Goal: Find specific page/section: Find specific page/section

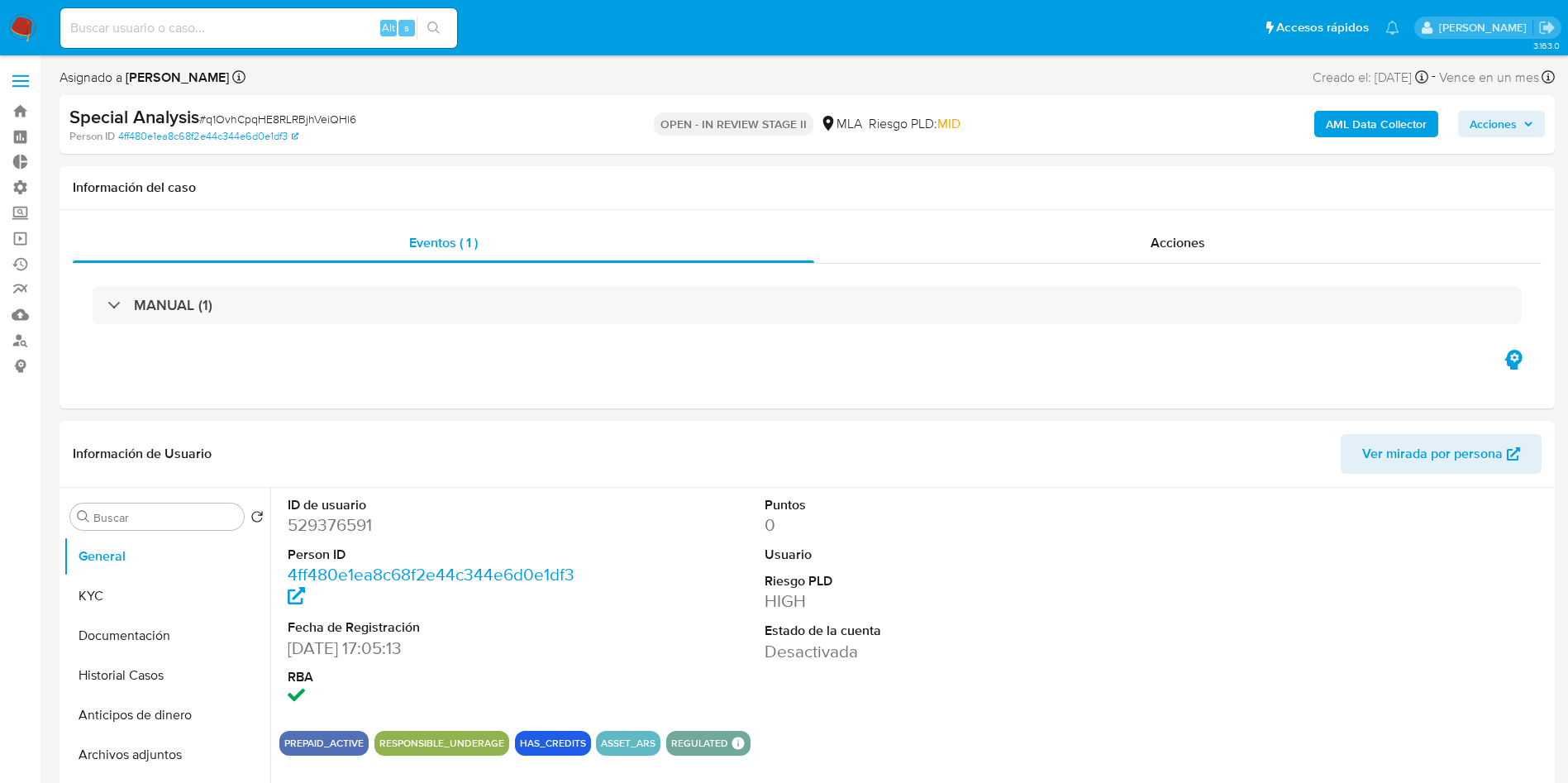
select select "10"
click at [226, 36] on input at bounding box center [258, 28] width 396 height 21
paste input "SbVDb9tKK3l7icp2yN21bRsg"
type input "SbVDb9tKK3l7icp2yN21bRsg"
click at [418, 33] on button "search-icon" at bounding box center [433, 28] width 34 height 23
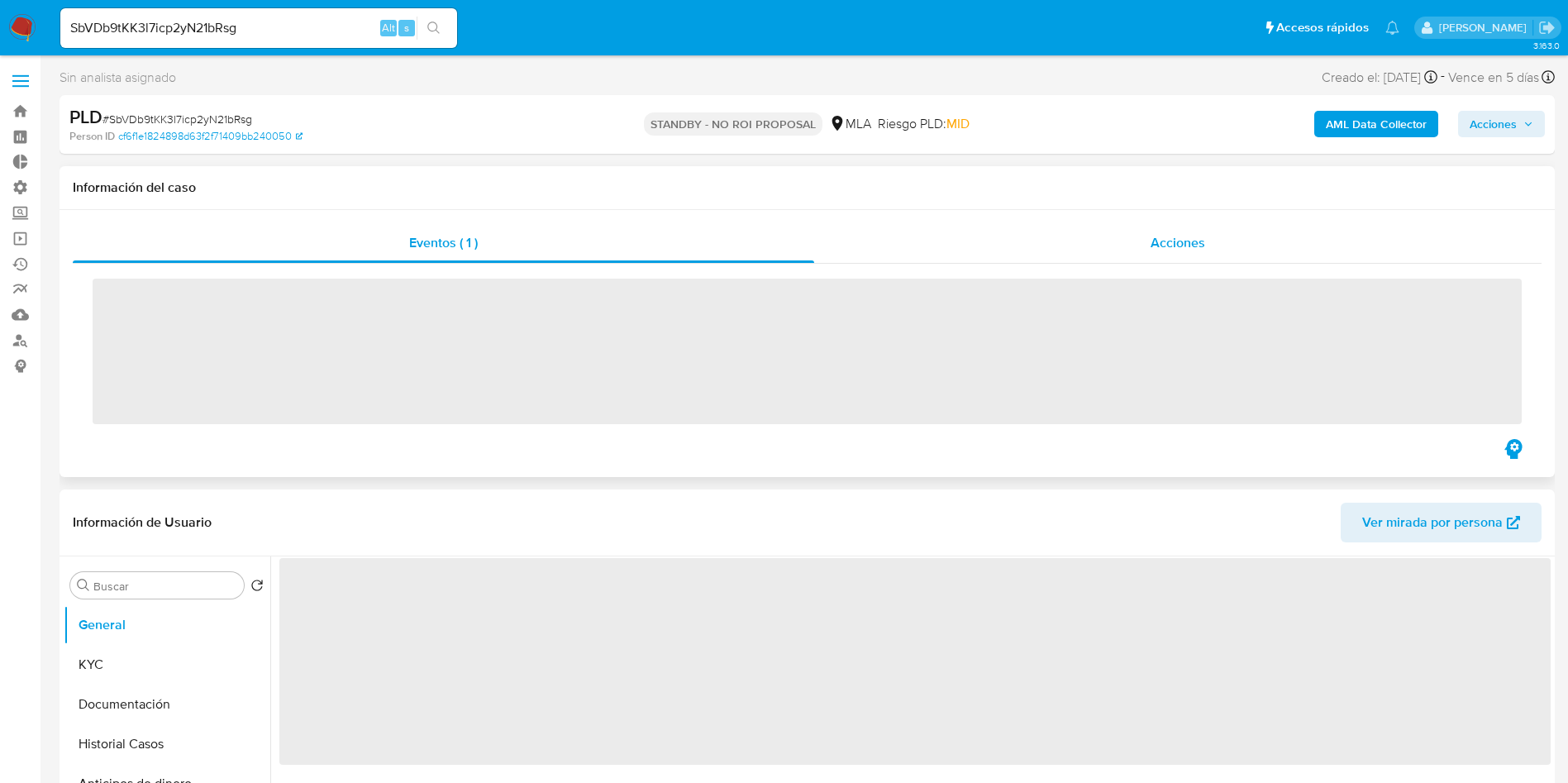
click at [1199, 227] on div "Acciones" at bounding box center [1178, 243] width 727 height 40
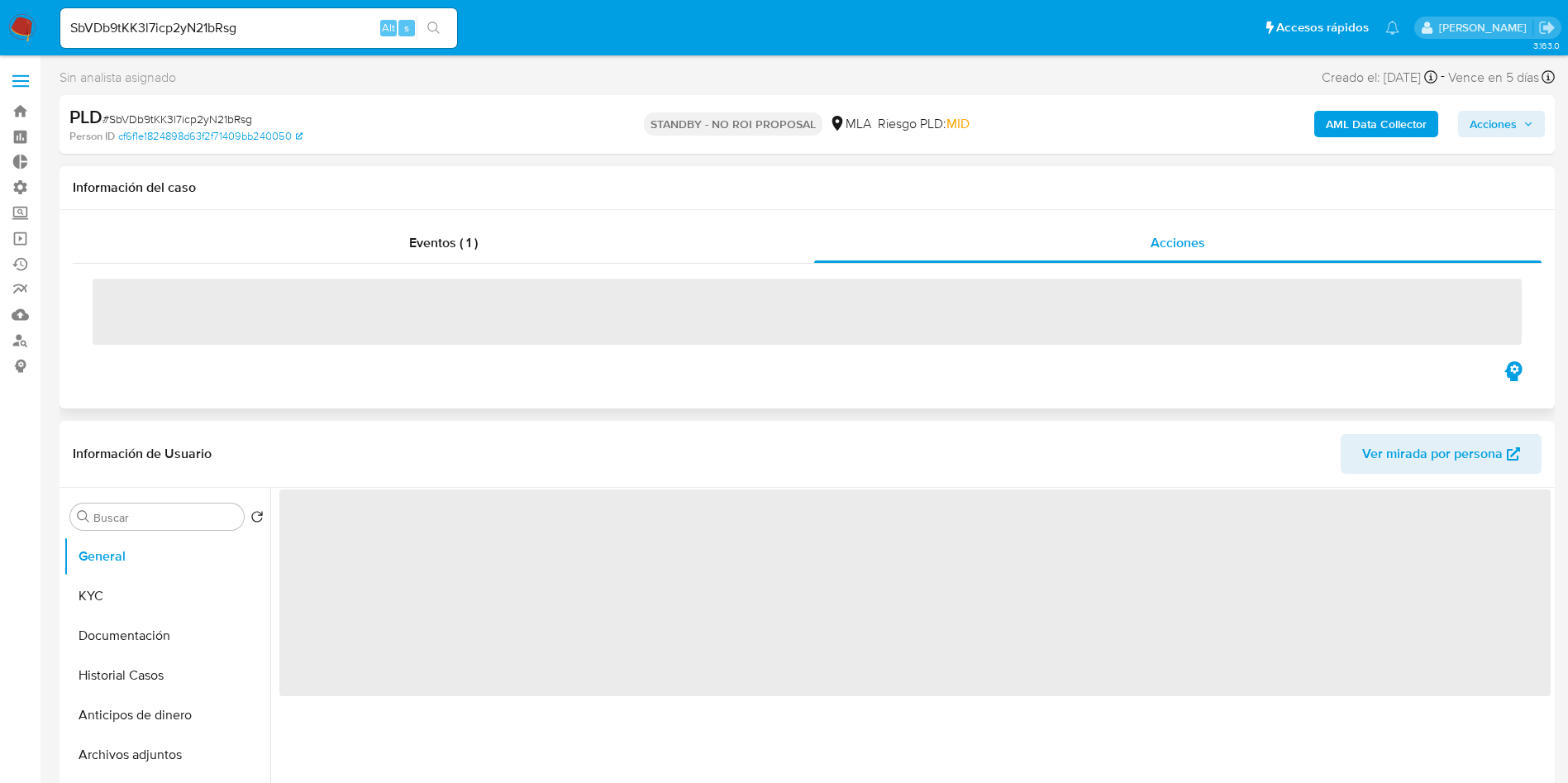
select select "10"
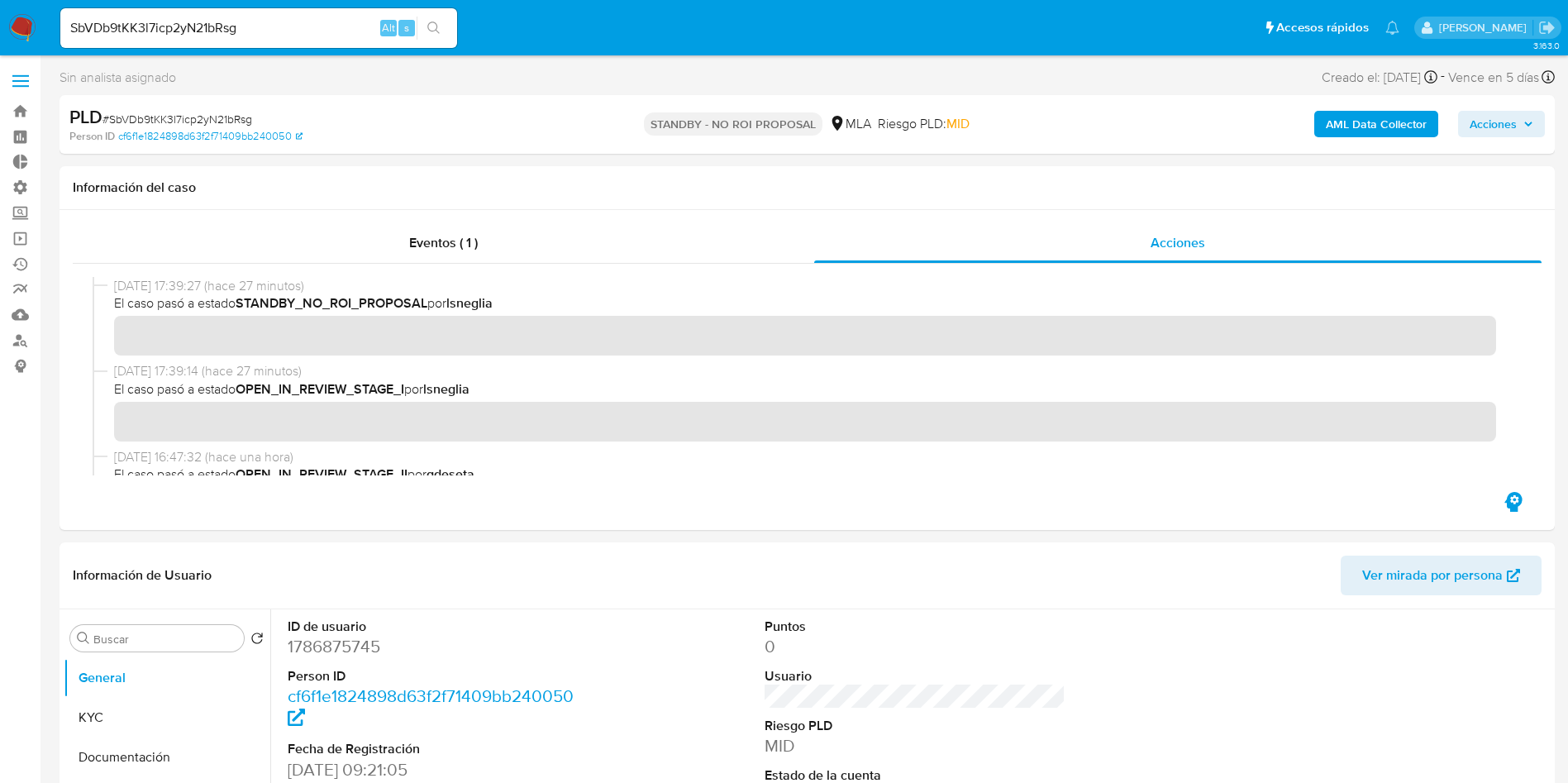
click at [175, 19] on input "SbVDb9tKK3l7icp2yN21bRsg" at bounding box center [258, 28] width 396 height 21
paste input "HulAb2BIqJUEuYVfwYqCcGns"
type input "HulAb2BIqJUEuYVfwYqCcGns"
click at [424, 19] on button "search-icon" at bounding box center [433, 28] width 34 height 23
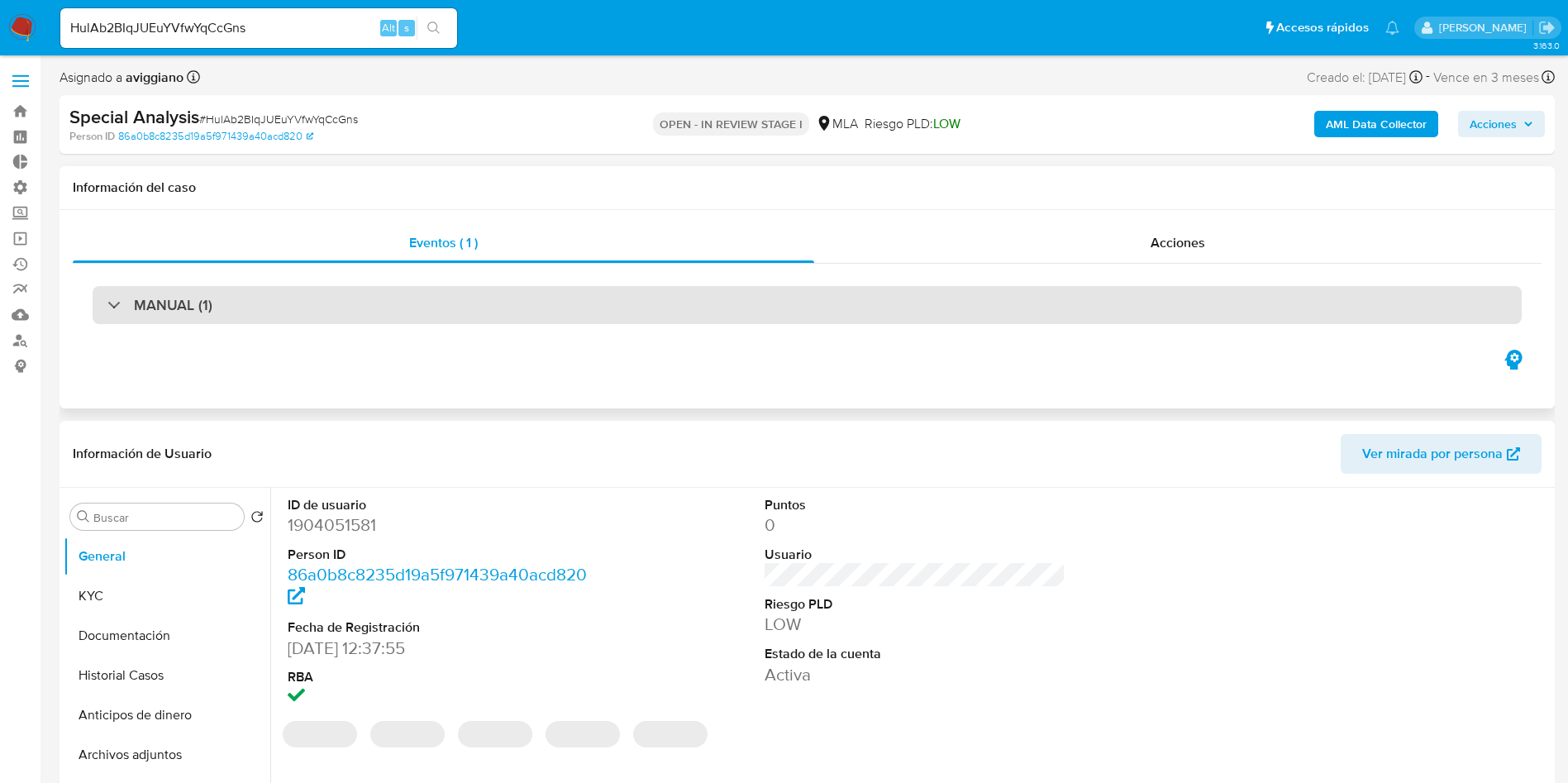
select select "10"
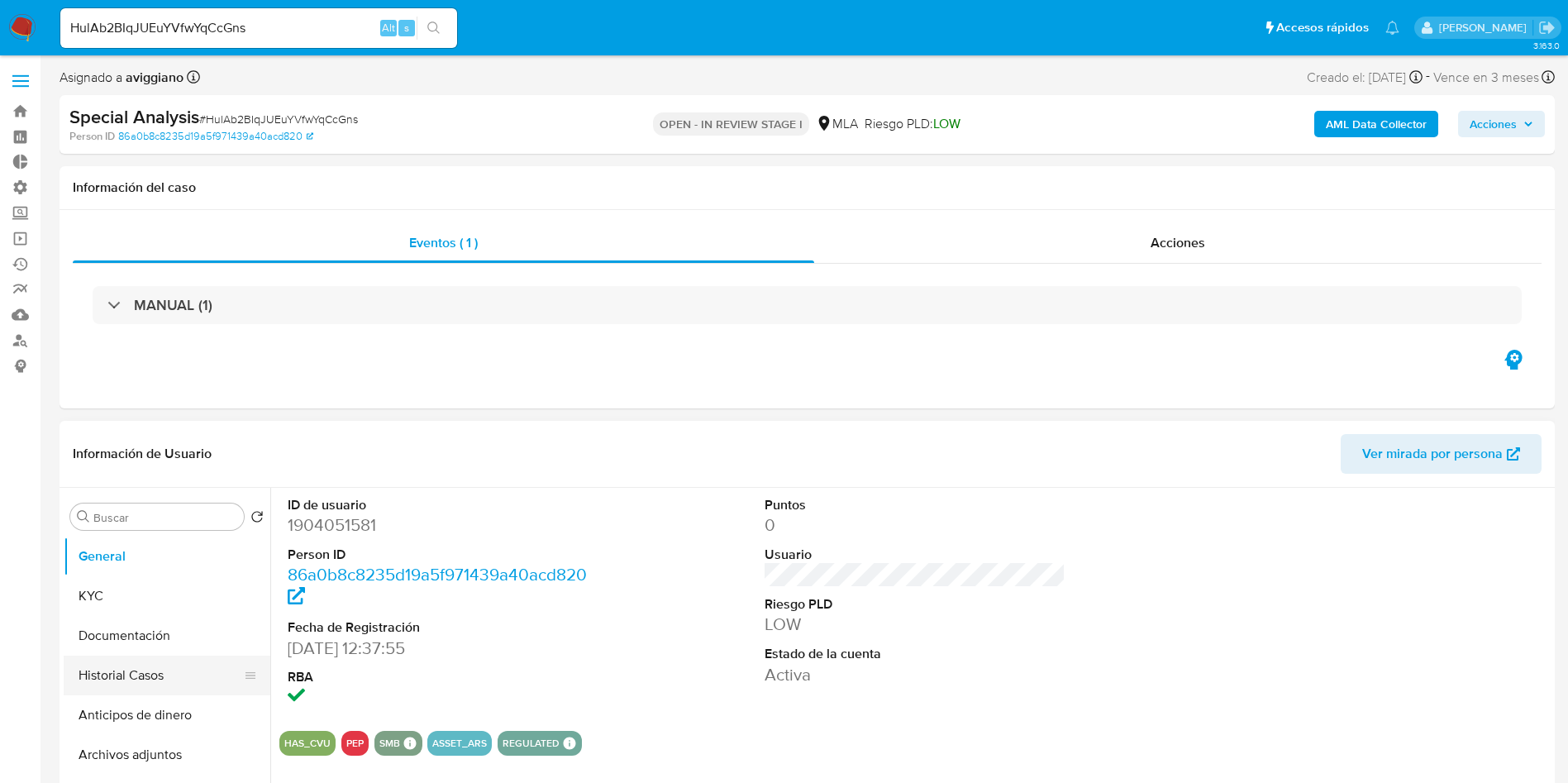
click at [126, 667] on button "Historial Casos" at bounding box center [160, 674] width 193 height 40
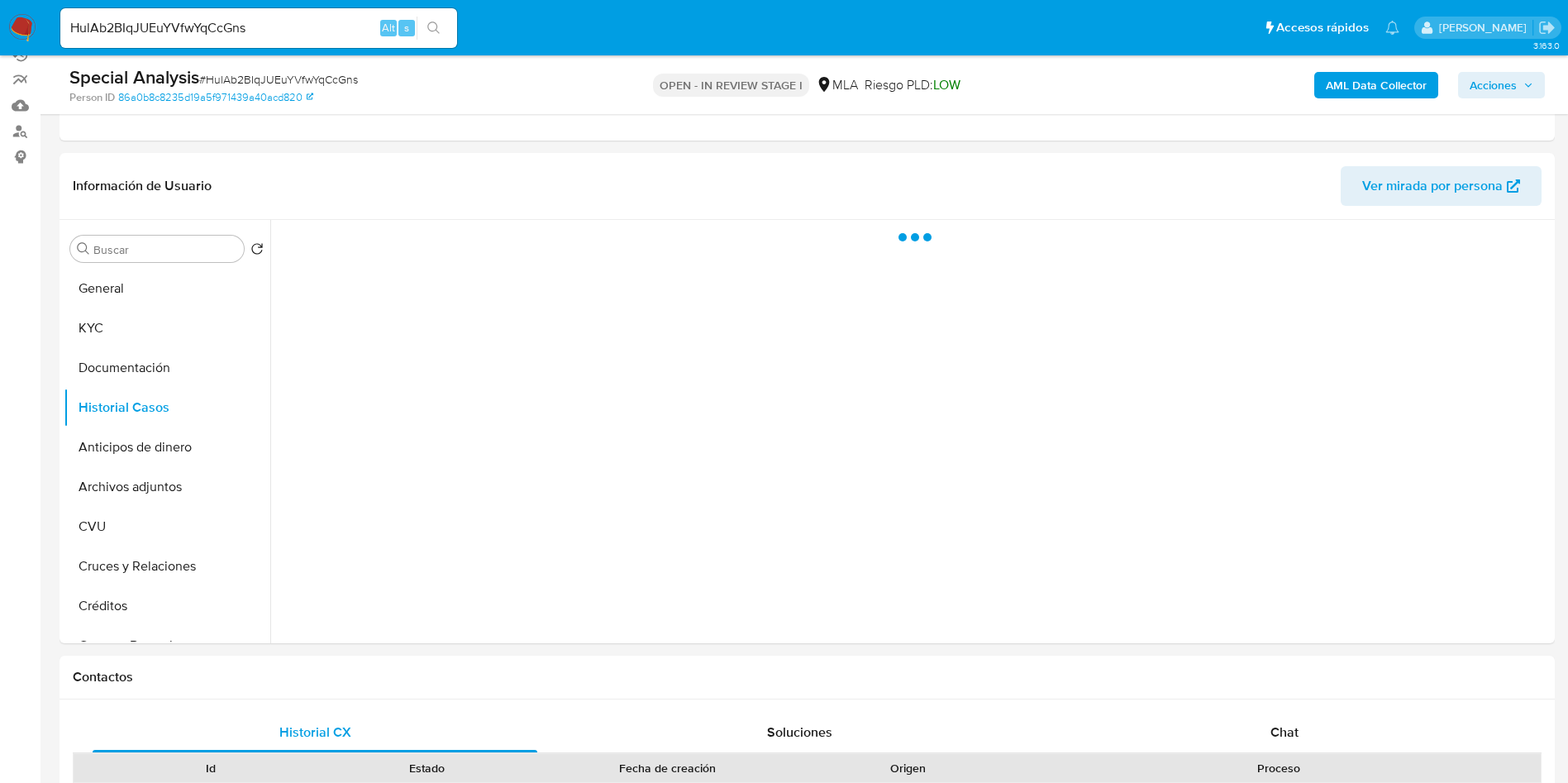
scroll to position [248, 0]
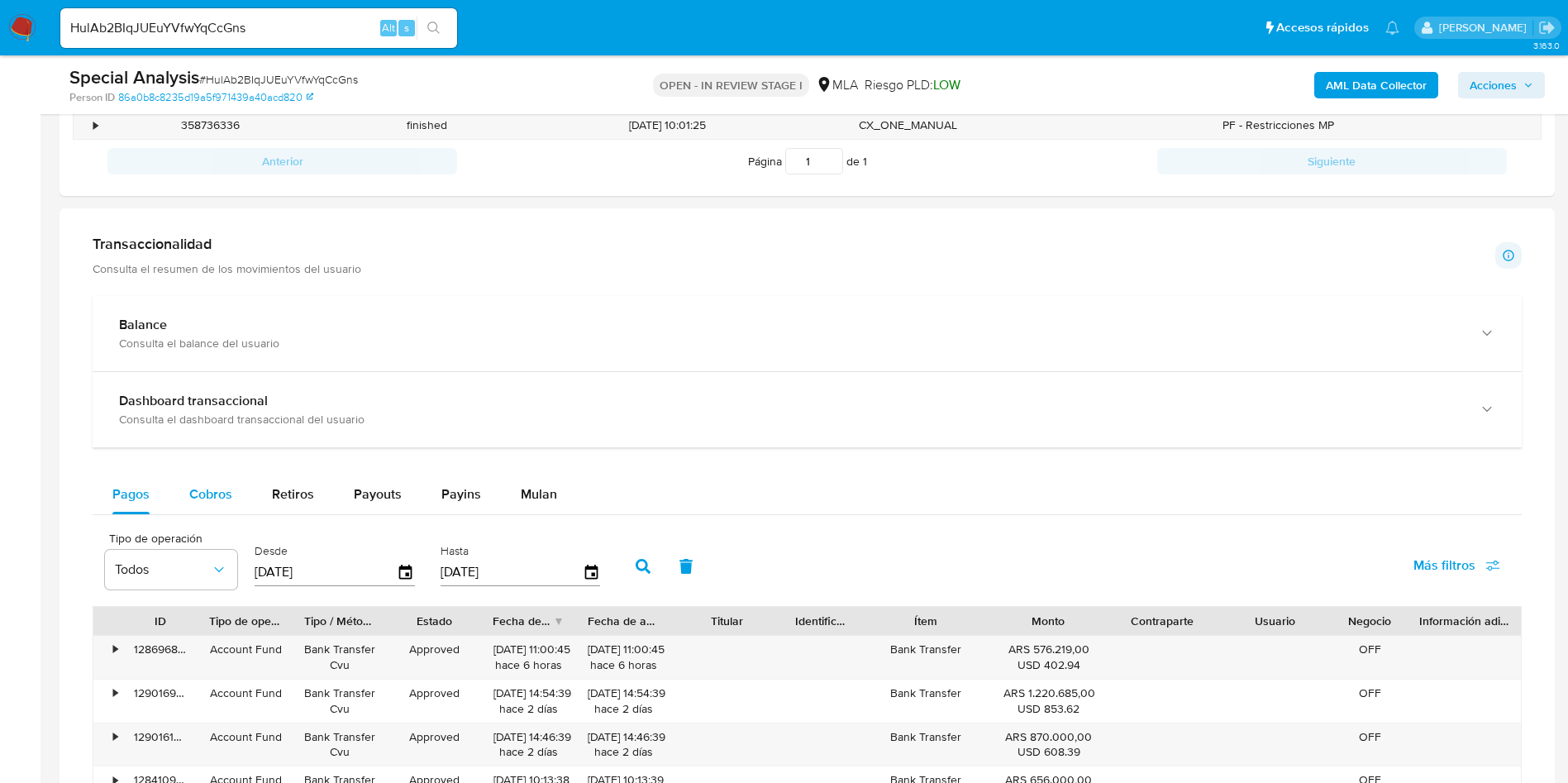
click at [215, 500] on span "Cobros" at bounding box center [210, 494] width 43 height 19
select select "10"
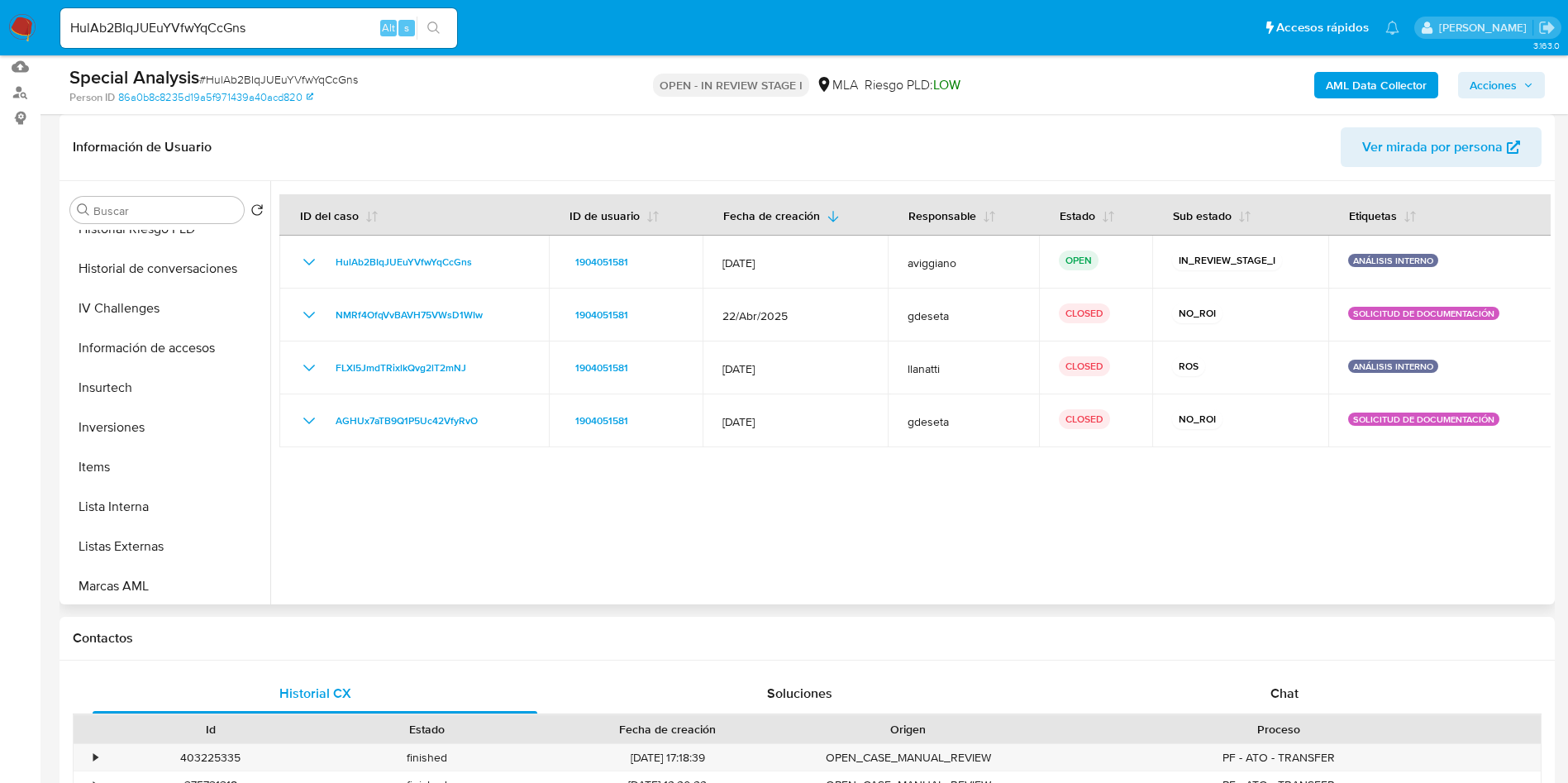
scroll to position [868, 0]
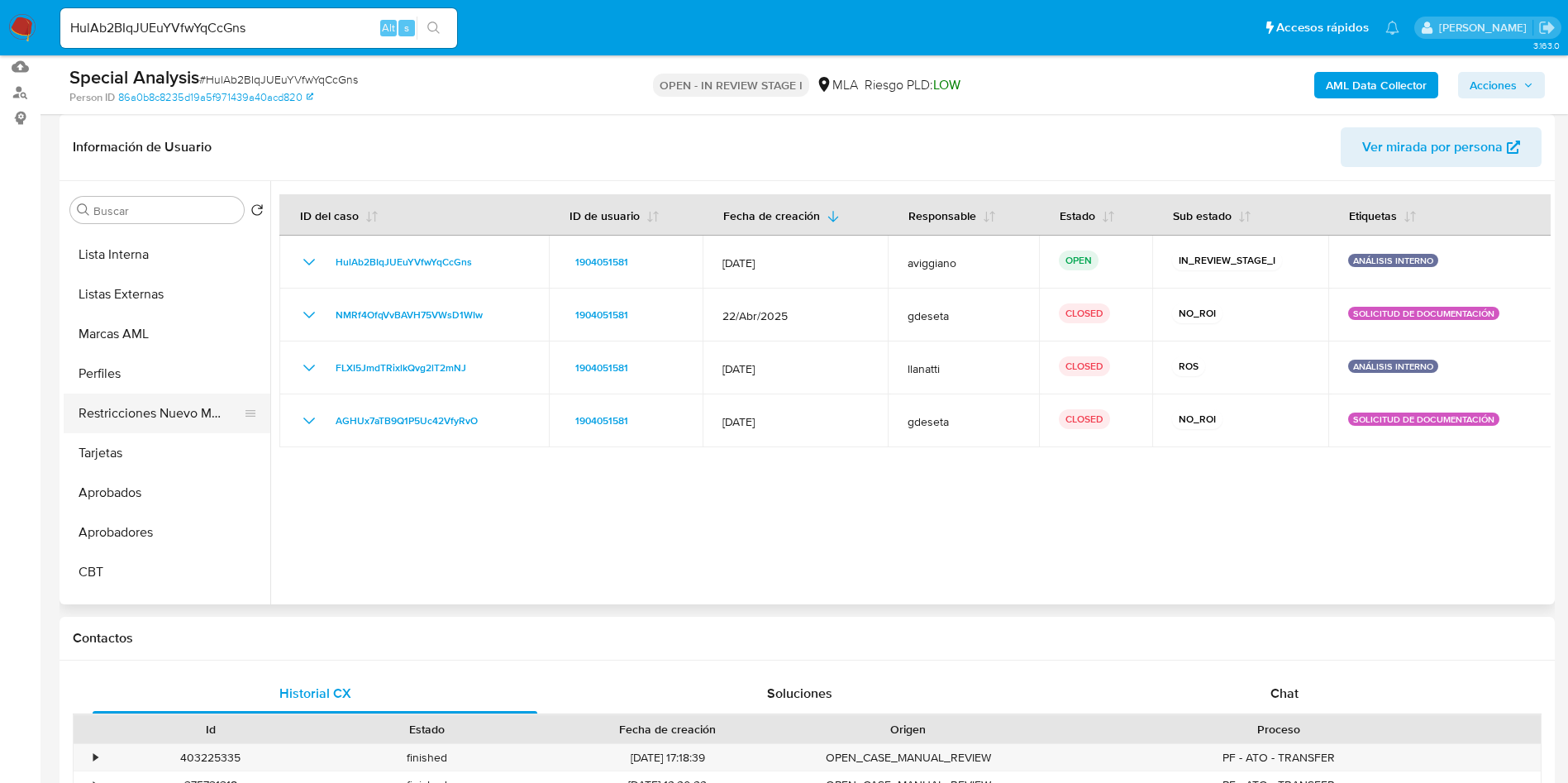
click at [152, 417] on button "Restricciones Nuevo Mundo" at bounding box center [160, 413] width 193 height 40
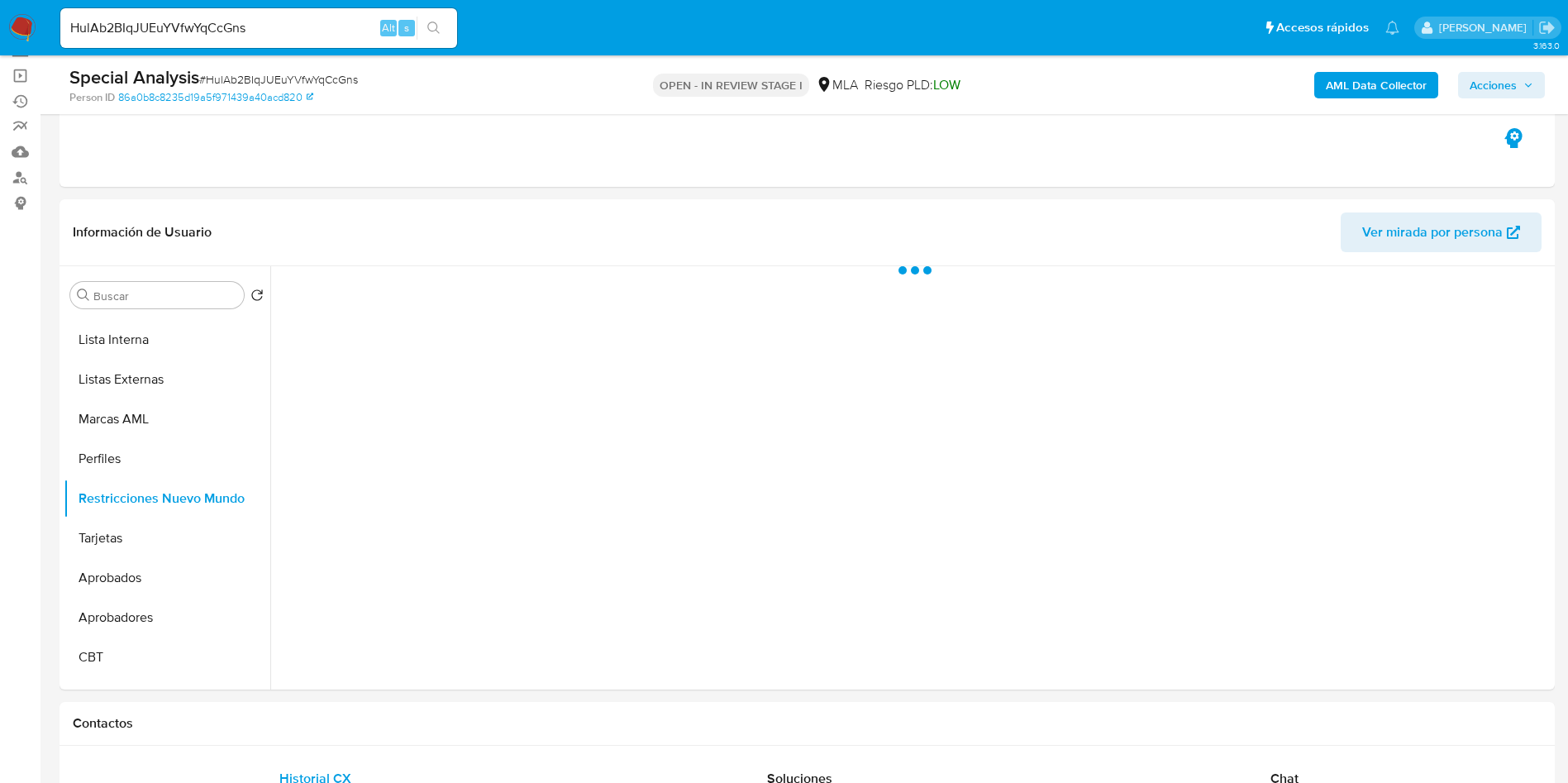
scroll to position [124, 0]
